Goal: Task Accomplishment & Management: Use online tool/utility

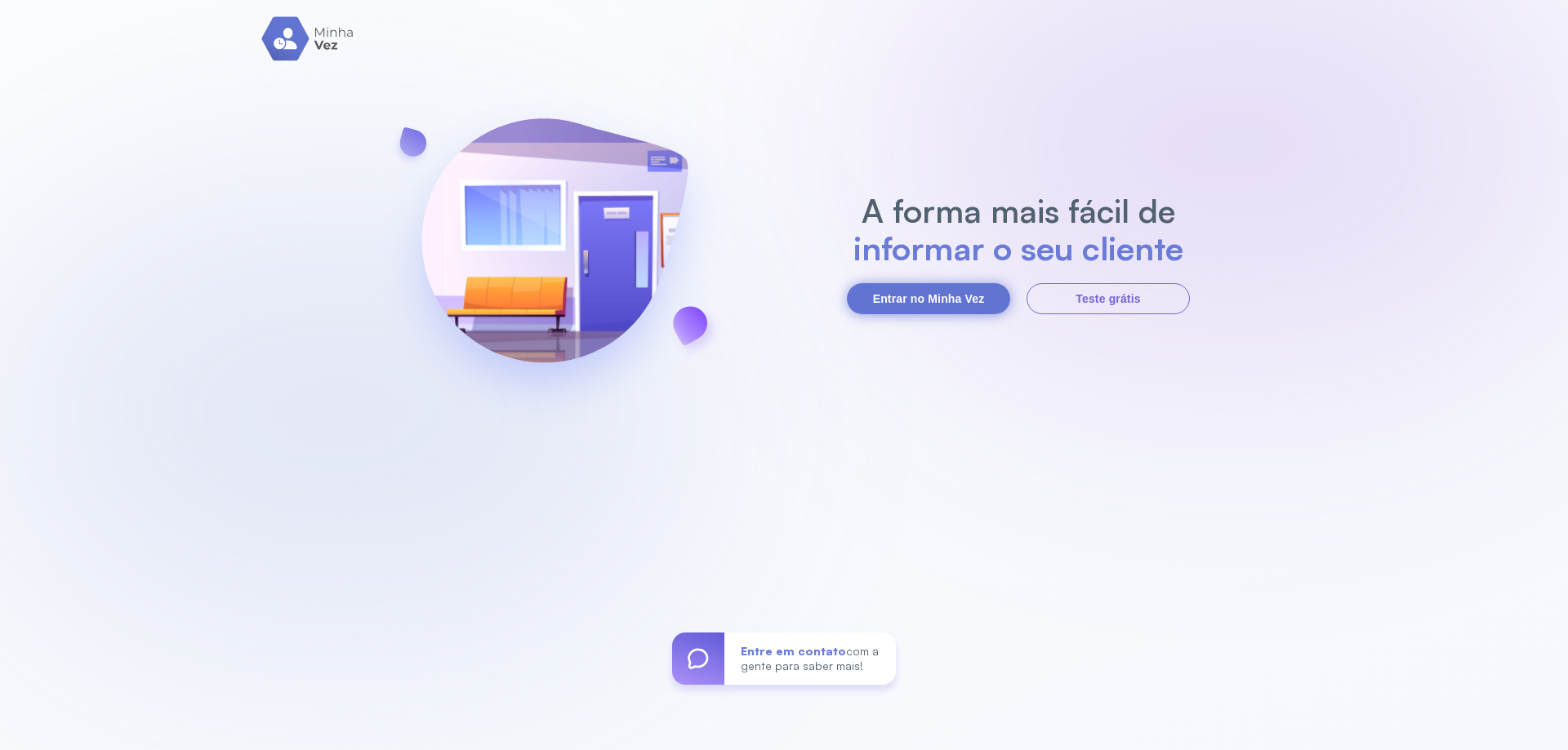
click at [924, 300] on button "Entrar no Minha Vez" at bounding box center [928, 298] width 163 height 31
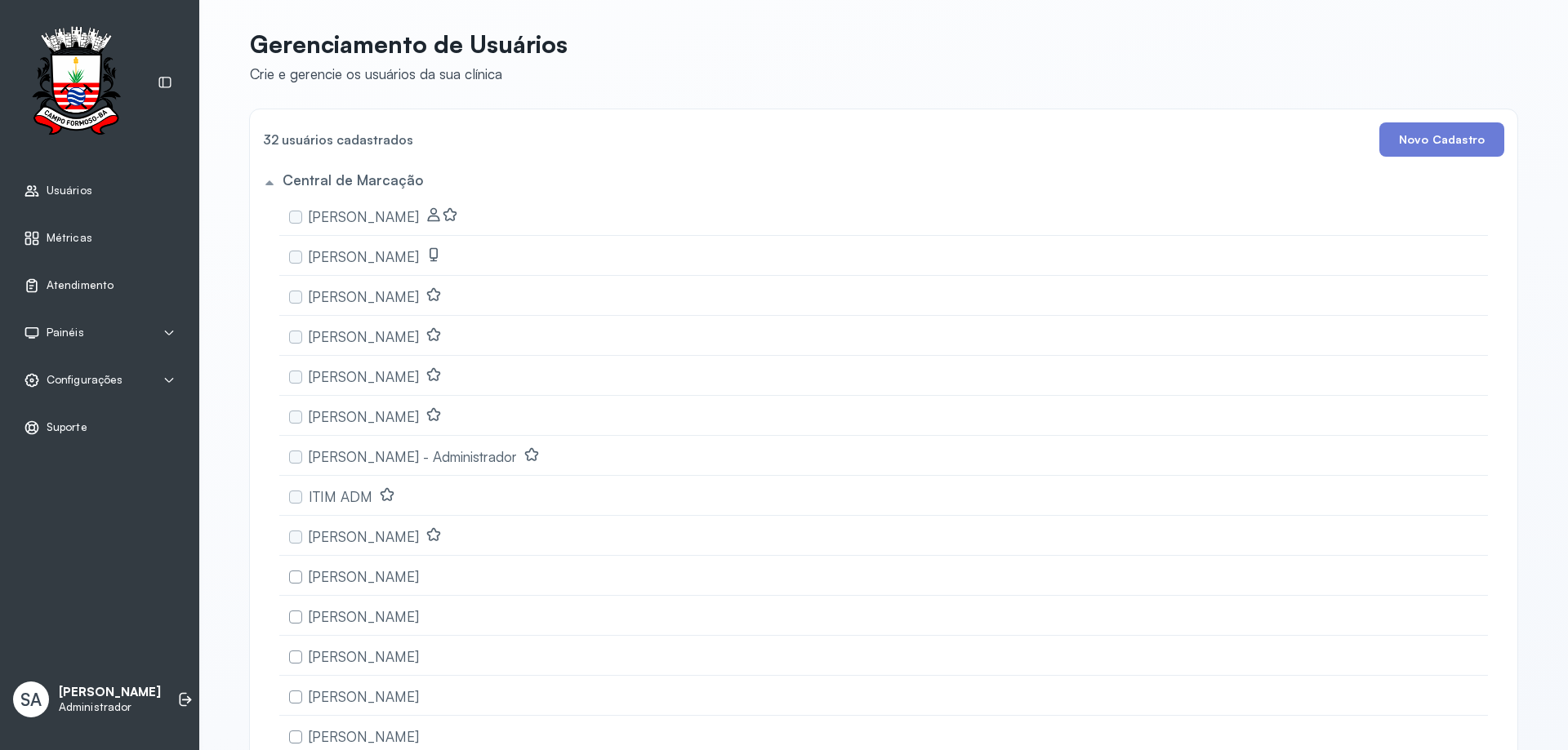
click at [77, 280] on span "Atendimento" at bounding box center [80, 285] width 67 height 14
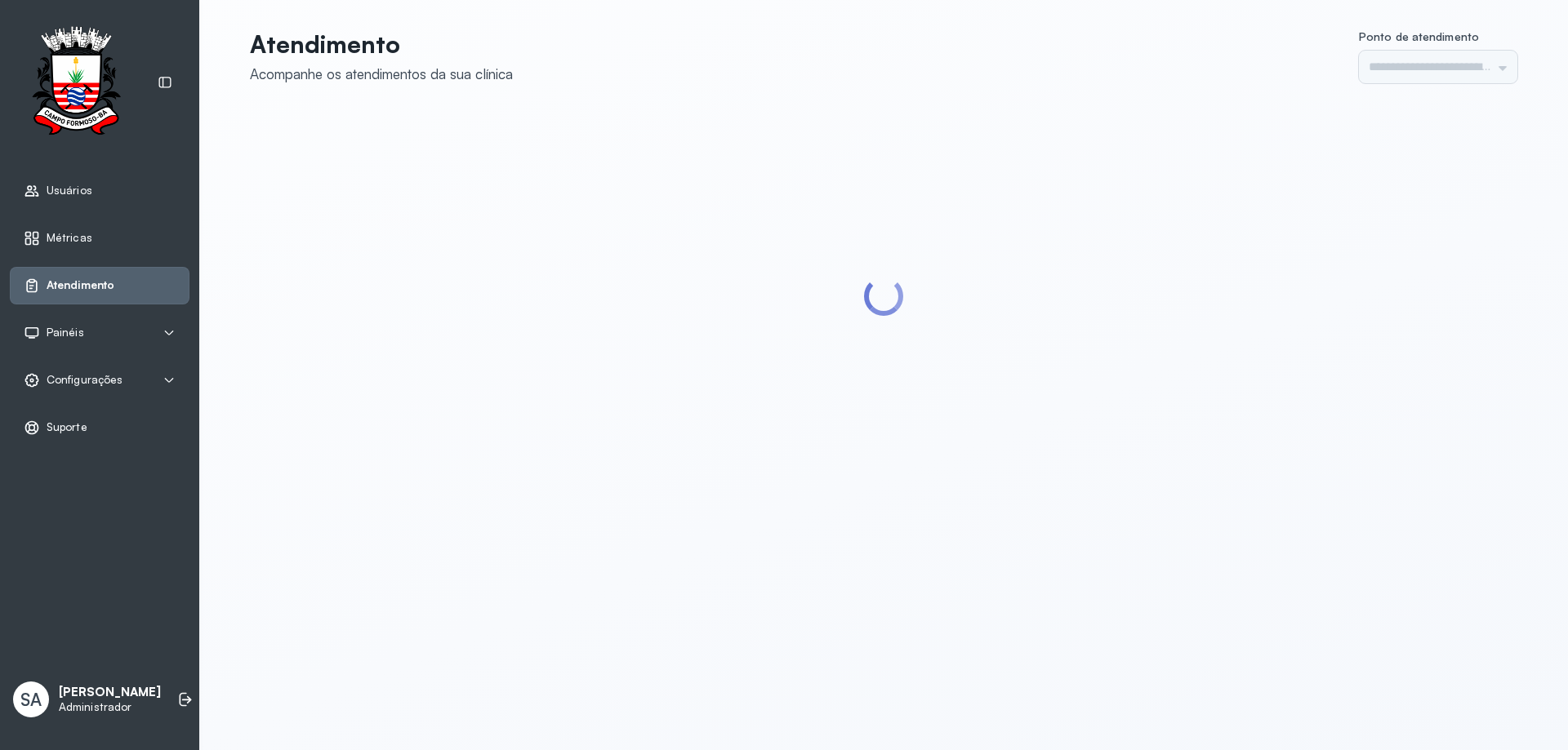
type input "******"
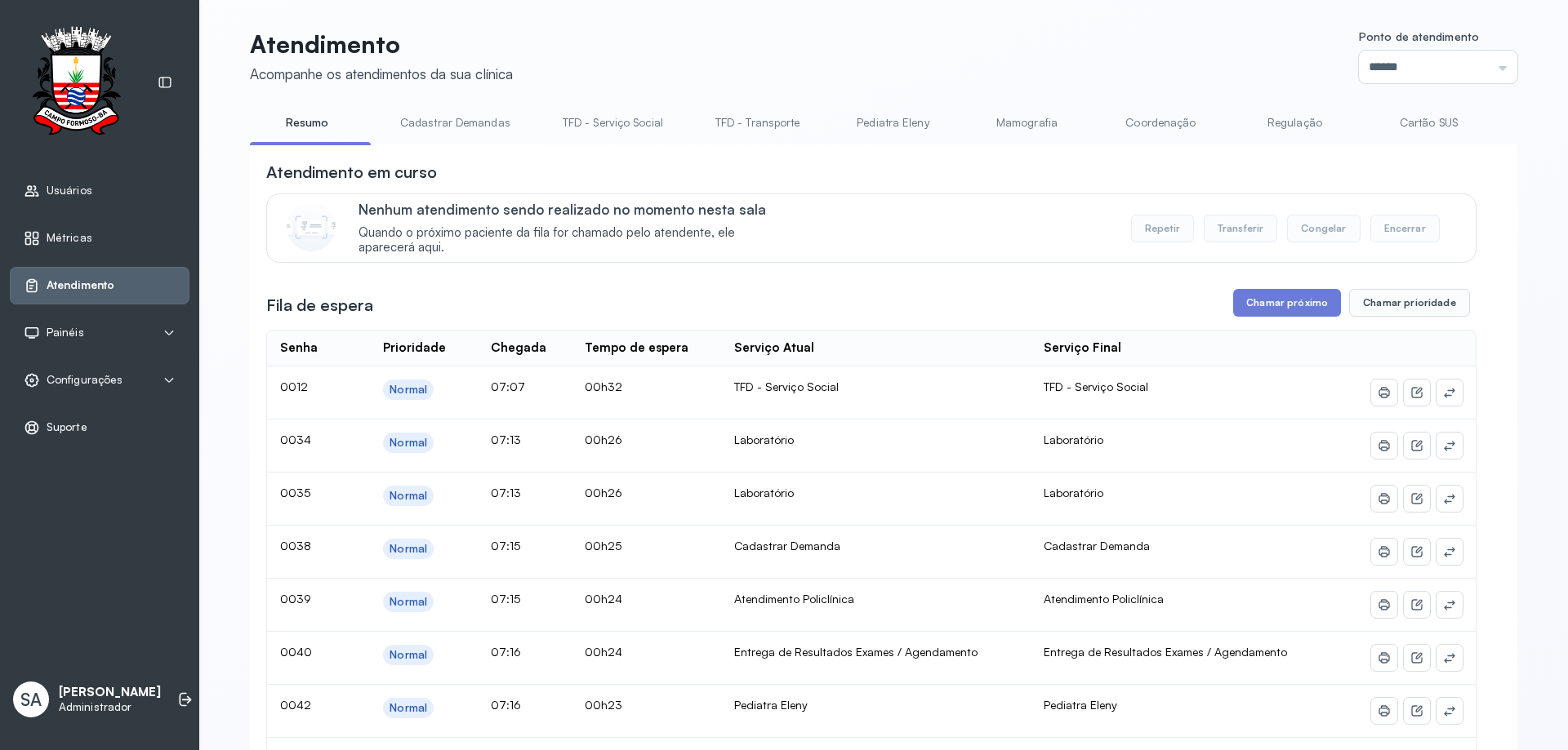
click at [1161, 126] on link "Coordenação" at bounding box center [1160, 123] width 114 height 27
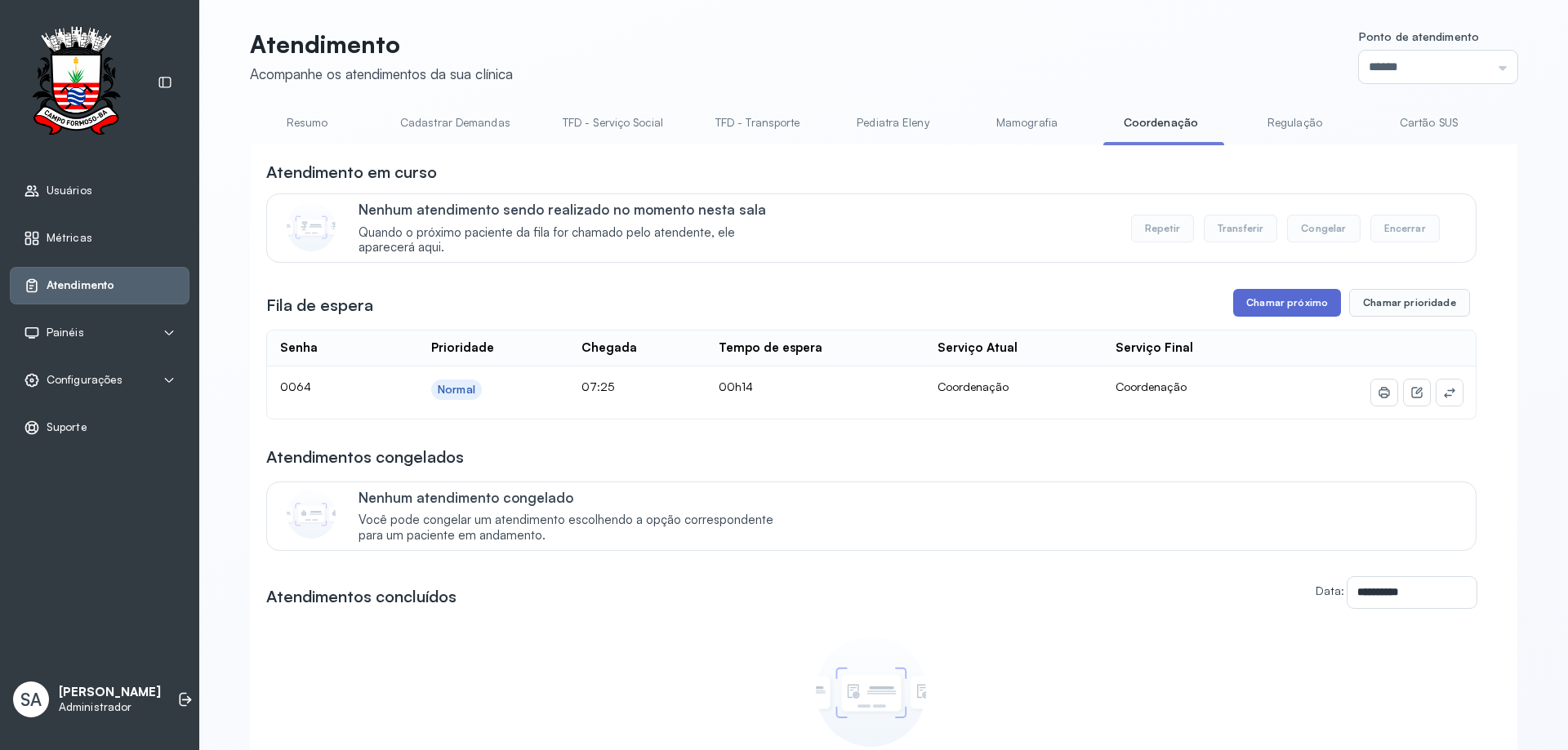
click at [1260, 304] on button "Chamar próximo" at bounding box center [1287, 302] width 107 height 27
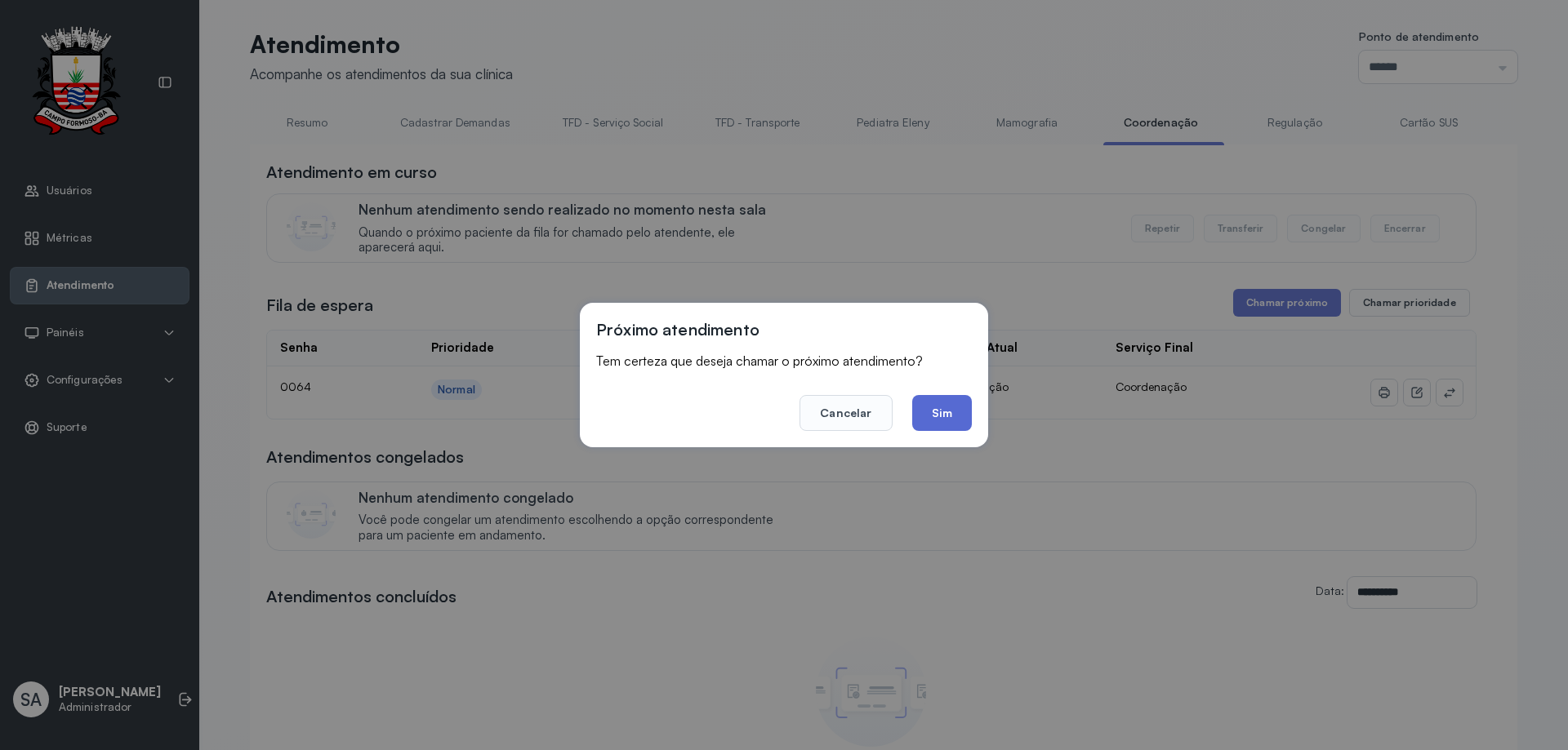
click at [928, 418] on button "Sim" at bounding box center [942, 413] width 60 height 36
